Goal: Check status: Check status

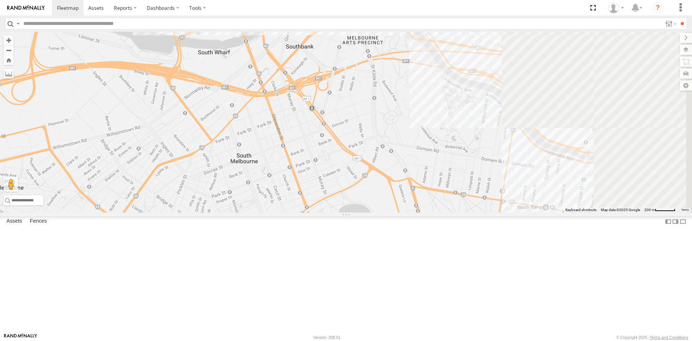
drag, startPoint x: 407, startPoint y: 209, endPoint x: 293, endPoint y: 87, distance: 167.1
click at [293, 87] on div "Car 2" at bounding box center [346, 122] width 692 height 181
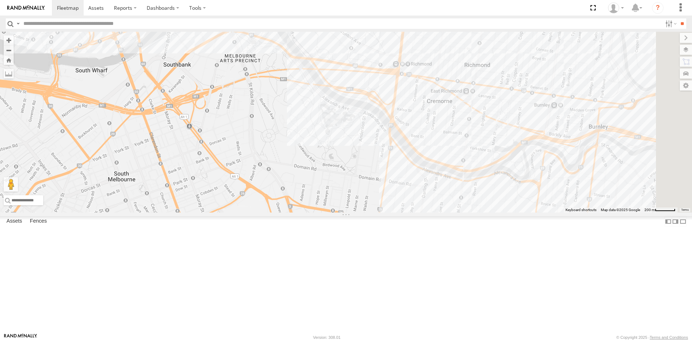
drag, startPoint x: 544, startPoint y: 188, endPoint x: 426, endPoint y: 209, distance: 120.0
click at [426, 209] on div "Car 2" at bounding box center [346, 122] width 692 height 181
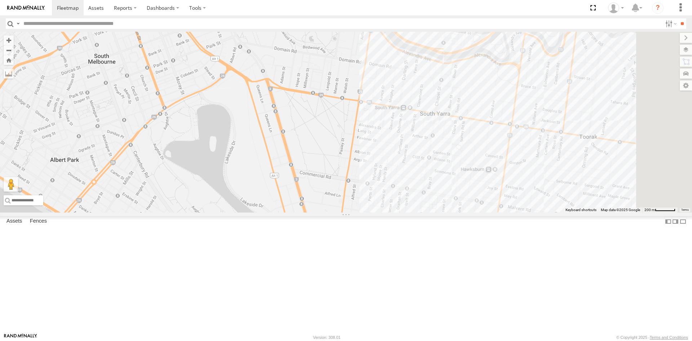
drag, startPoint x: 449, startPoint y: 241, endPoint x: 429, endPoint y: 122, distance: 120.7
click at [429, 122] on div "Car 2" at bounding box center [346, 122] width 692 height 181
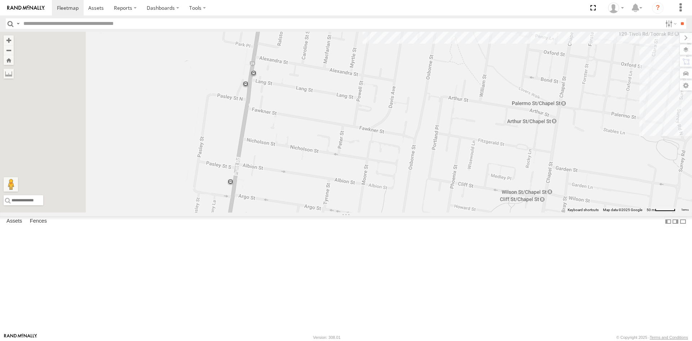
drag, startPoint x: 439, startPoint y: 190, endPoint x: 534, endPoint y: 198, distance: 94.8
click at [534, 198] on div "Car 2" at bounding box center [346, 122] width 692 height 181
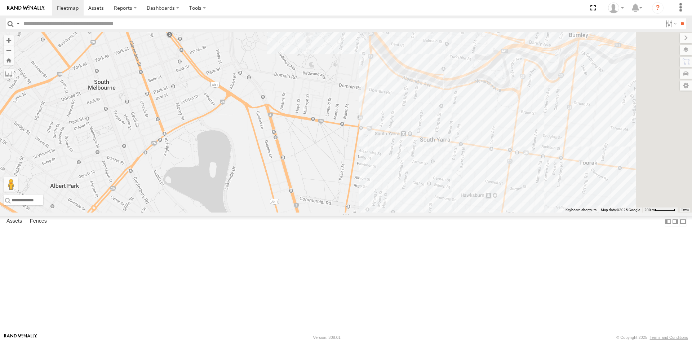
drag, startPoint x: 538, startPoint y: 211, endPoint x: 511, endPoint y: 247, distance: 44.8
click at [511, 212] on div "Car 2" at bounding box center [346, 122] width 692 height 181
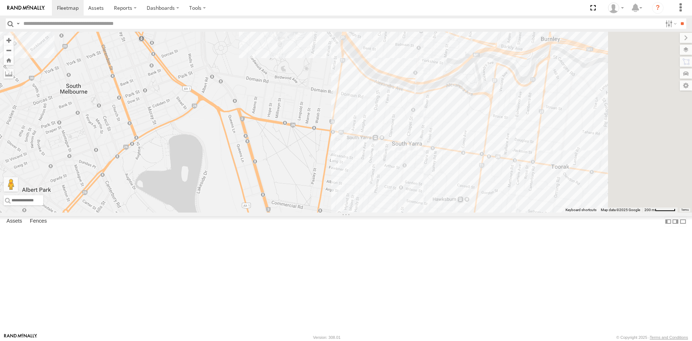
drag, startPoint x: 536, startPoint y: 227, endPoint x: 212, endPoint y: 63, distance: 363.4
click at [212, 63] on div "Car 2" at bounding box center [346, 122] width 692 height 181
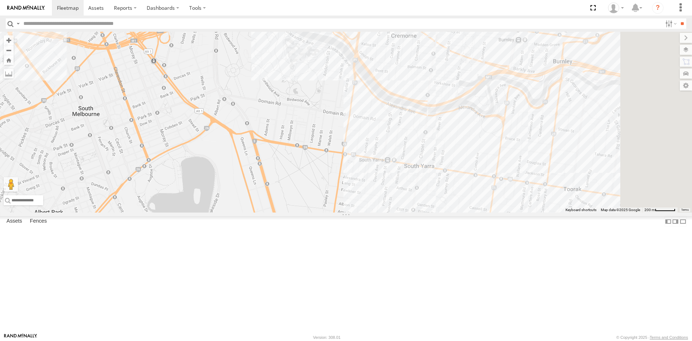
drag, startPoint x: 536, startPoint y: 228, endPoint x: 230, endPoint y: 100, distance: 332.6
click at [230, 100] on div "Car 2" at bounding box center [346, 122] width 692 height 181
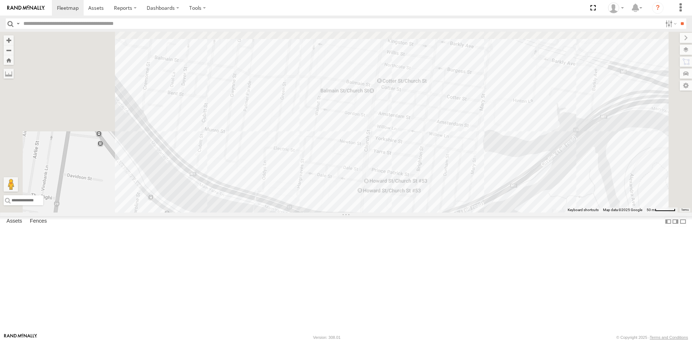
drag, startPoint x: 452, startPoint y: 66, endPoint x: 437, endPoint y: 345, distance: 279.4
click at [437, 340] on html at bounding box center [346, 170] width 692 height 341
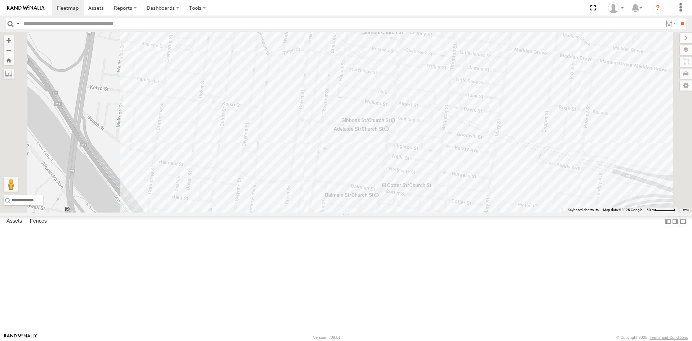
drag, startPoint x: 439, startPoint y: 143, endPoint x: 443, endPoint y: 251, distance: 107.5
click at [443, 212] on div "Car 2" at bounding box center [346, 122] width 692 height 181
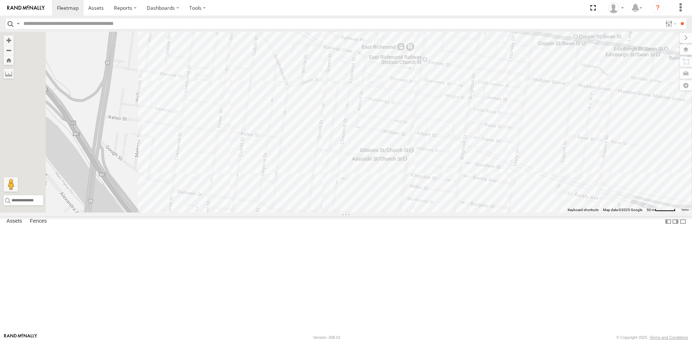
drag, startPoint x: 436, startPoint y: 212, endPoint x: 439, endPoint y: 217, distance: 6.3
click at [439, 212] on div "Car 2" at bounding box center [346, 122] width 692 height 181
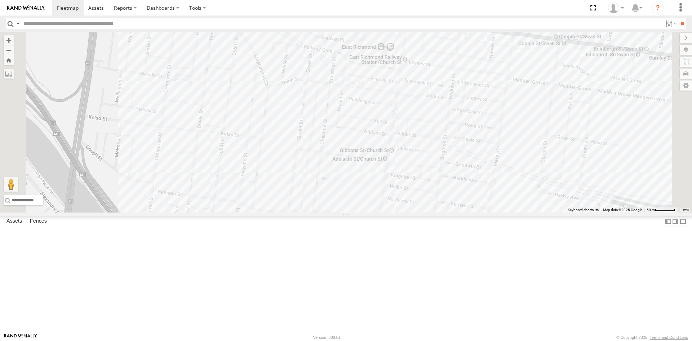
drag, startPoint x: 425, startPoint y: 199, endPoint x: 406, endPoint y: 200, distance: 19.1
click at [406, 200] on div "Car 2" at bounding box center [346, 122] width 692 height 181
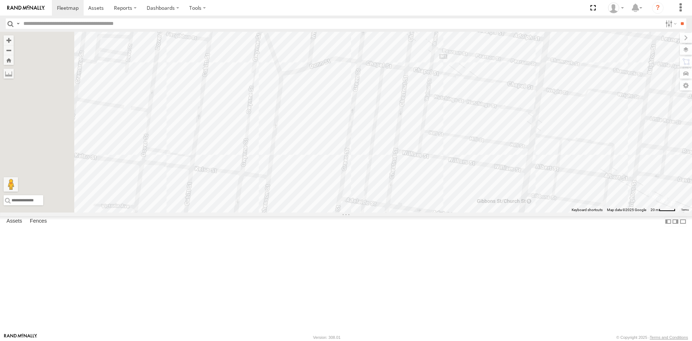
drag, startPoint x: 301, startPoint y: 199, endPoint x: 373, endPoint y: 214, distance: 73.7
click at [382, 212] on div "Car 2" at bounding box center [346, 122] width 692 height 181
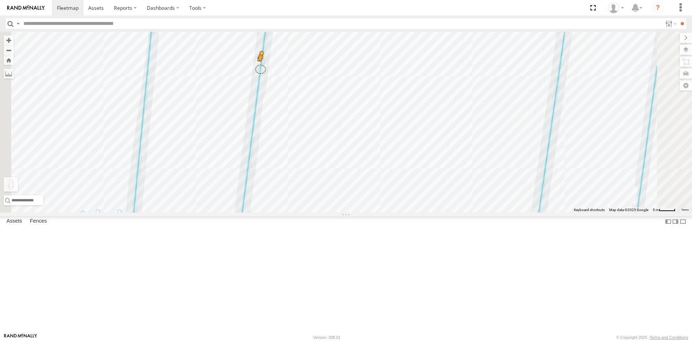
drag, startPoint x: 190, startPoint y: 304, endPoint x: 351, endPoint y: 129, distance: 237.8
click at [351, 129] on div "Car 2 To activate drag with keyboard, press Alt + Enter. Once in keyboard drag …" at bounding box center [346, 122] width 692 height 181
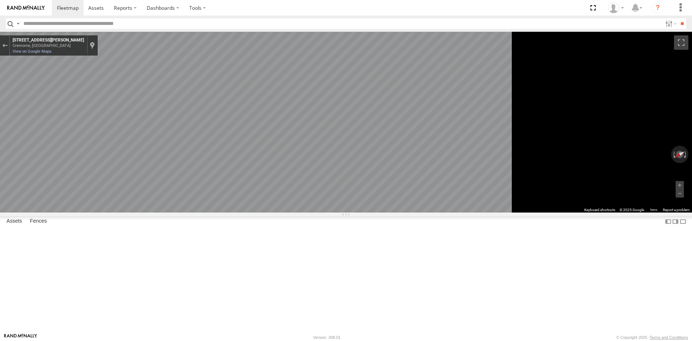
click at [102, 189] on main "← Move left → Move right ↑ Move up ↓ Move down + Zoom in - Zoom out Home Jump l…" at bounding box center [346, 182] width 692 height 301
click at [140, 210] on main "← Move left → Move right ↑ Move up ↓ Move down + Zoom in - Zoom out Home Jump l…" at bounding box center [346, 182] width 692 height 301
click at [169, 189] on main "← Move left → Move right ↑ Move up ↓ Move down + Zoom in - Zoom out Home Jump l…" at bounding box center [346, 182] width 692 height 301
click at [498, 220] on main "← Move left → Move right ↑ Move up ↓ Move down + Zoom in - Zoom out Home Jump l…" at bounding box center [346, 182] width 692 height 301
drag, startPoint x: 139, startPoint y: 230, endPoint x: 158, endPoint y: 199, distance: 36.9
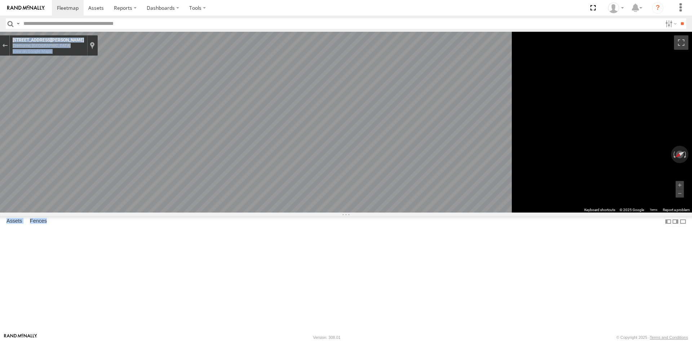
click at [158, 199] on main "← Move left → Move right ↑ Move up ↓ Move down + Zoom in - Zoom out Home Jump l…" at bounding box center [346, 182] width 692 height 301
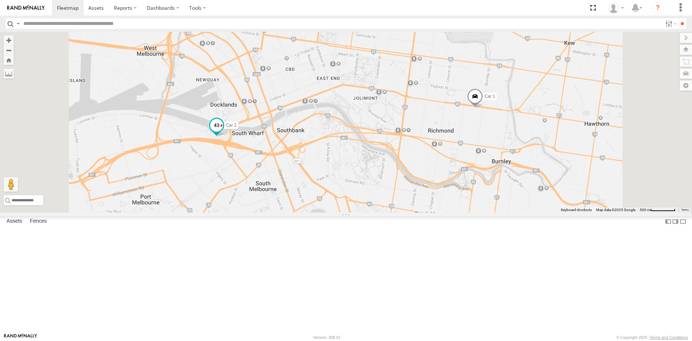
click at [223, 132] on span at bounding box center [216, 125] width 13 height 13
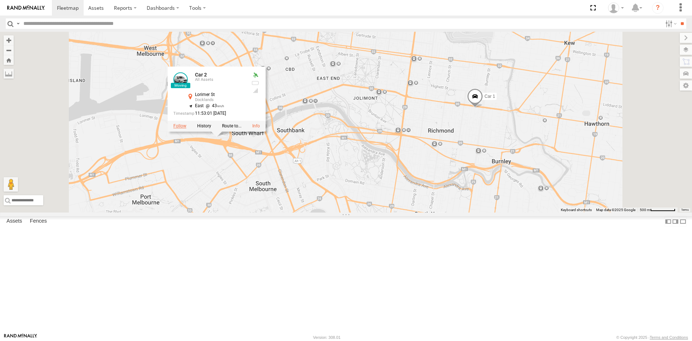
click at [186, 128] on label at bounding box center [179, 125] width 13 height 5
